Goal: Check status: Check status

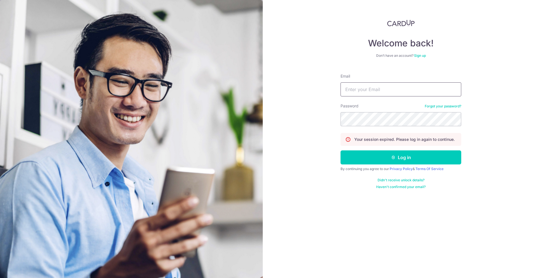
drag, startPoint x: 360, startPoint y: 83, endPoint x: 363, endPoint y: 86, distance: 4.4
click at [360, 83] on input "Email" at bounding box center [400, 89] width 121 height 14
type input "[EMAIL_ADDRESS][DOMAIN_NAME]"
click at [340, 150] on button "Log in" at bounding box center [400, 157] width 121 height 14
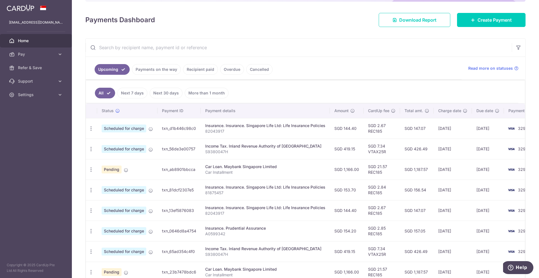
click at [152, 69] on link "Payments on the way" at bounding box center [156, 69] width 49 height 11
